Goal: Find contact information: Find contact information

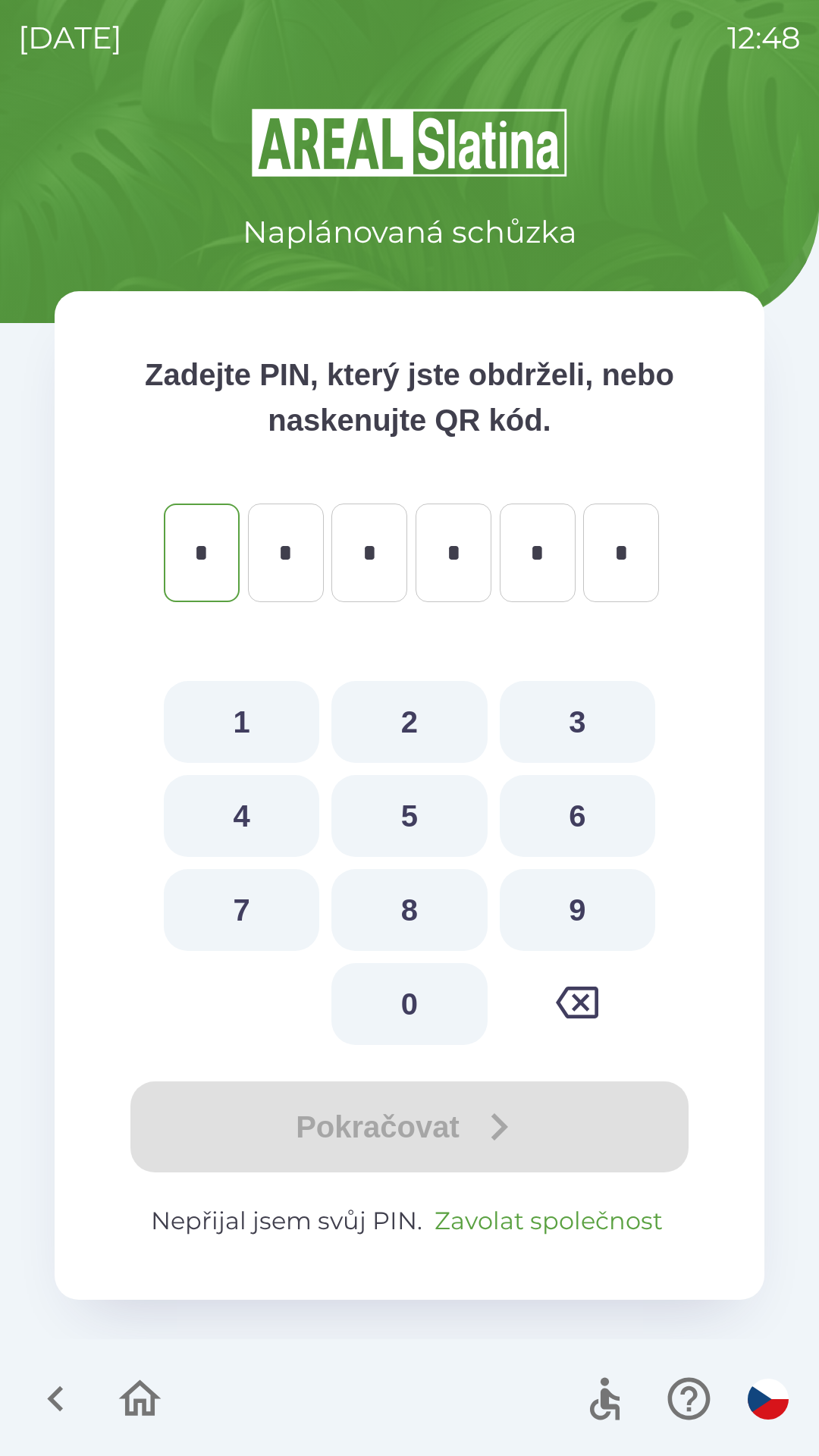
click at [557, 1223] on button "Zavolat společnost" at bounding box center [548, 1221] width 240 height 36
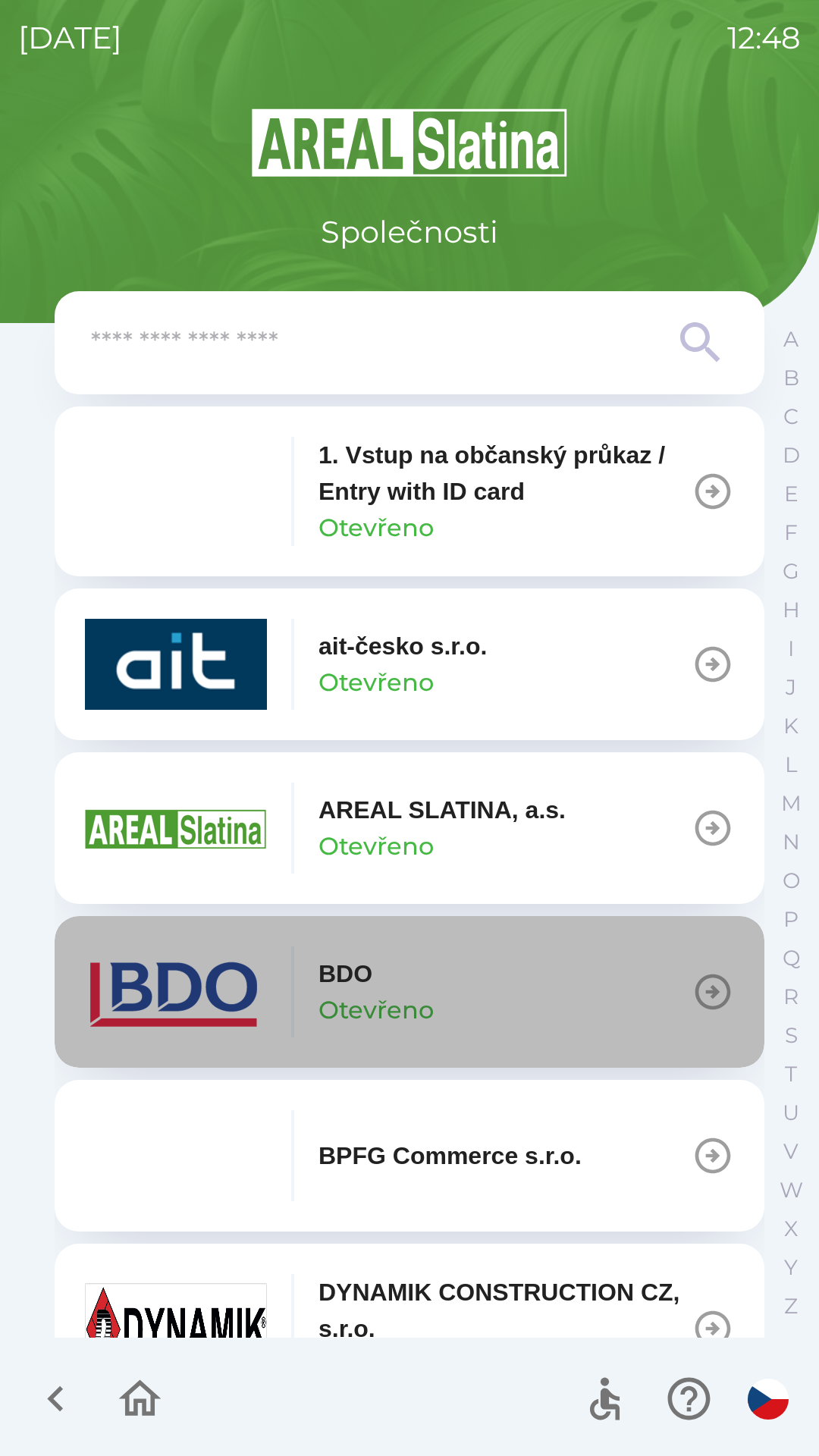
click at [444, 992] on button "BDO Otevřeno" at bounding box center [410, 991] width 710 height 152
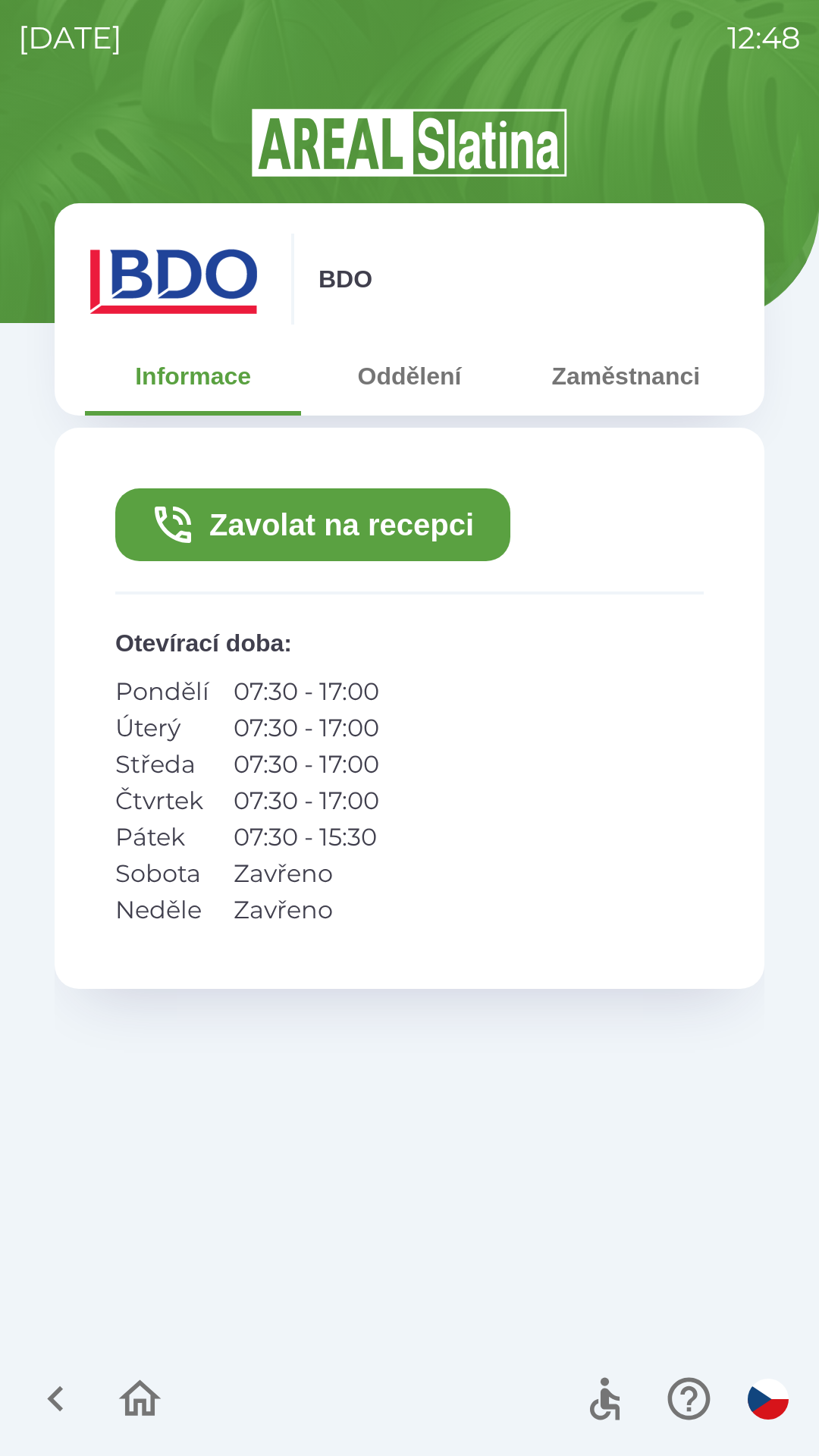
click at [381, 523] on button "Zavolat na recepci" at bounding box center [313, 525] width 396 height 73
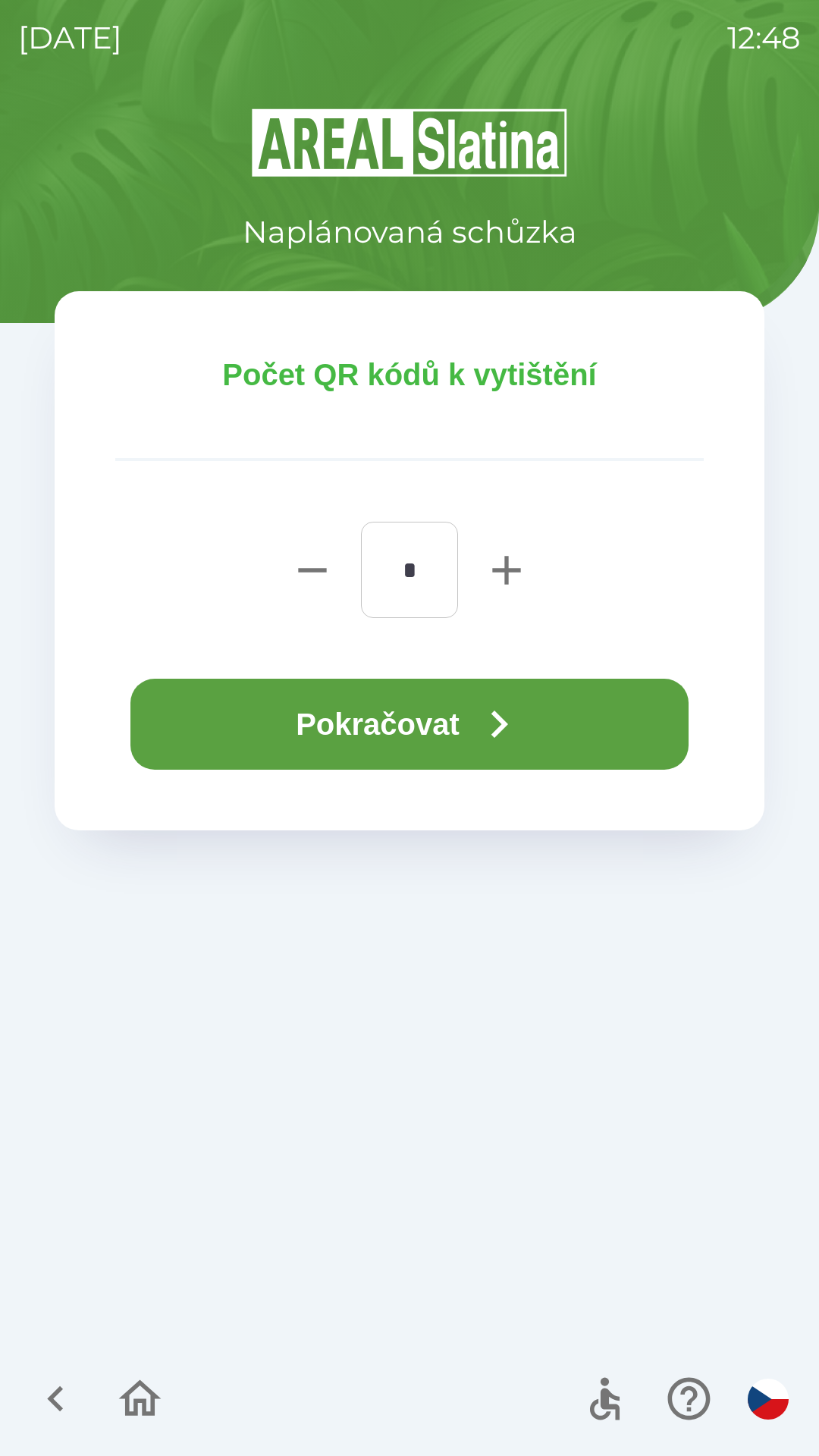
click at [508, 578] on icon "button" at bounding box center [507, 570] width 28 height 28
type input "*"
click at [368, 702] on button "Pokračovat" at bounding box center [410, 724] width 559 height 91
